Goal: Navigation & Orientation: Find specific page/section

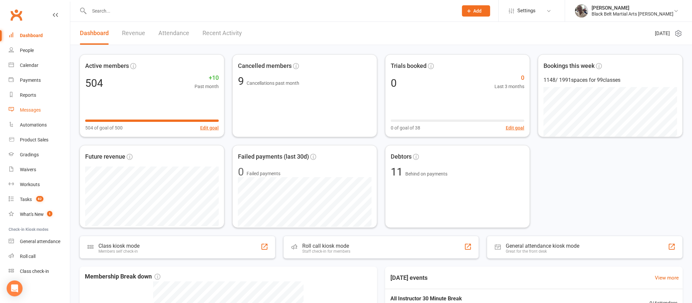
click at [30, 110] on div "Messages" at bounding box center [30, 109] width 21 height 5
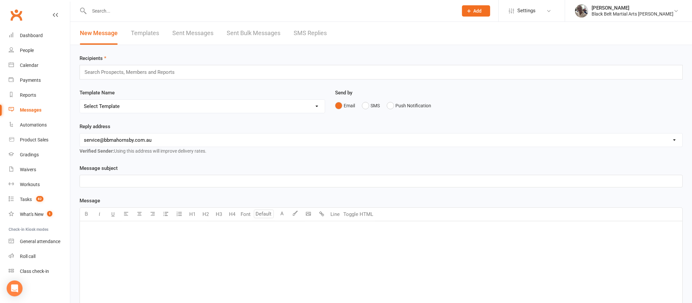
click at [315, 30] on link "SMS Replies" at bounding box center [309, 33] width 33 height 23
